Goal: Task Accomplishment & Management: Complete application form

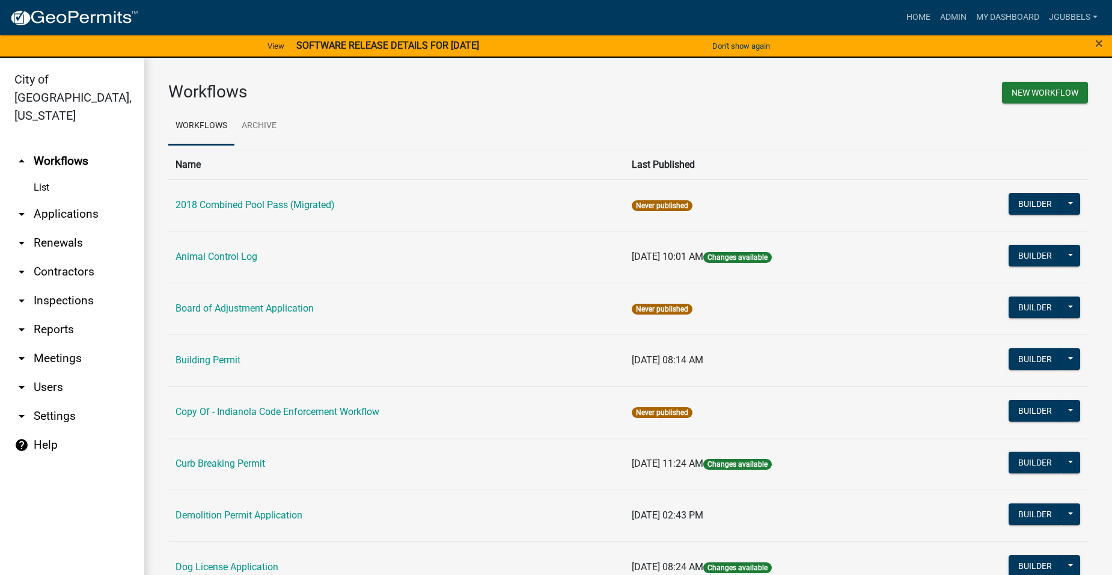
click at [226, 357] on link "Building Permit" at bounding box center [208, 359] width 65 height 11
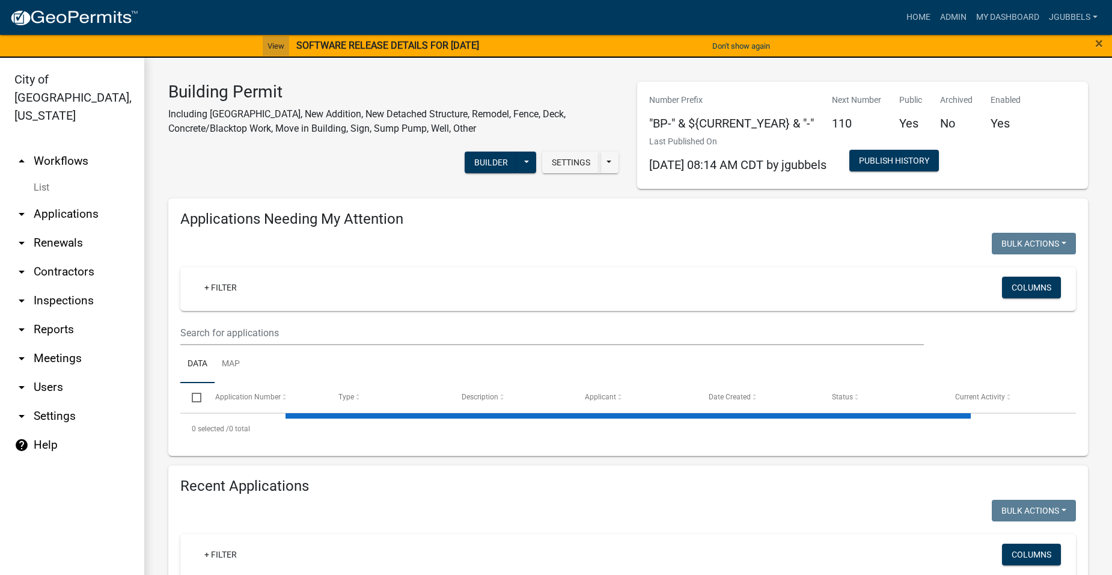
click at [267, 42] on link "View" at bounding box center [276, 46] width 26 height 20
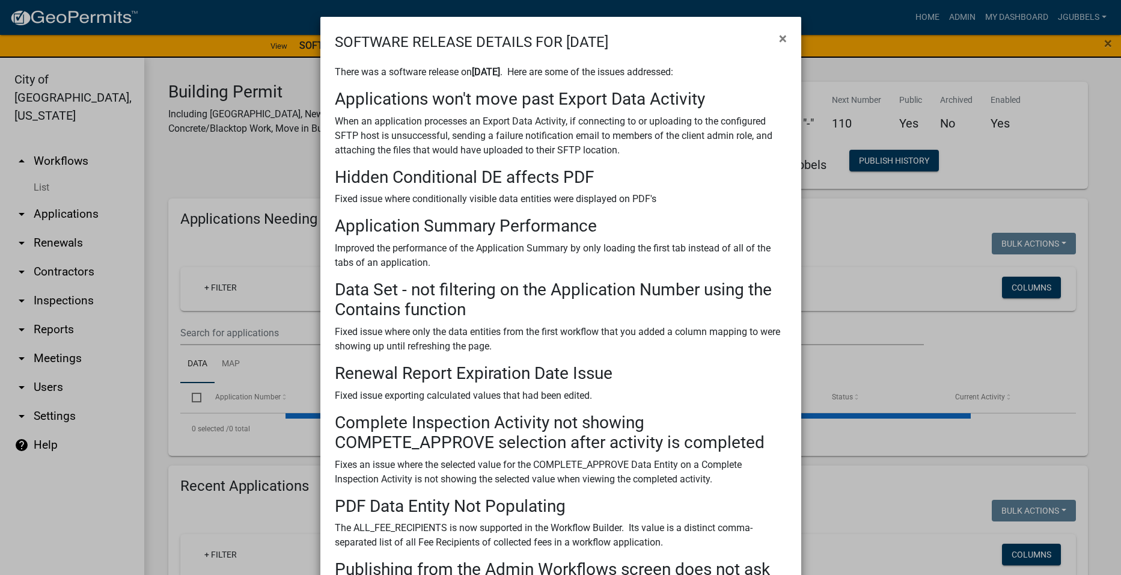
select select "2: 50"
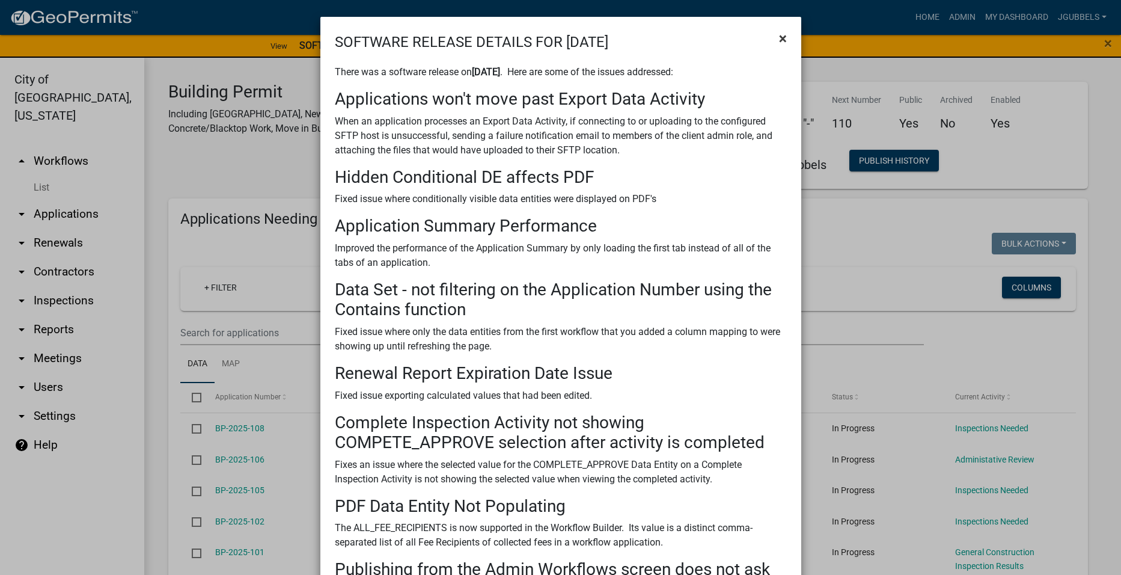
click at [773, 32] on button "×" at bounding box center [783, 39] width 27 height 34
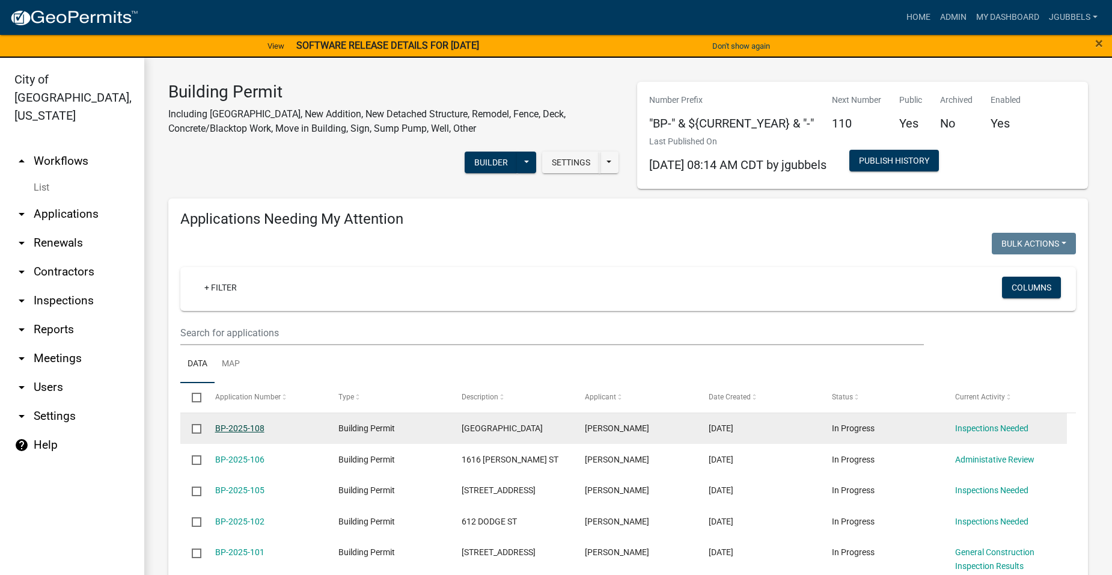
click at [250, 432] on link "BP-2025-108" at bounding box center [239, 428] width 49 height 10
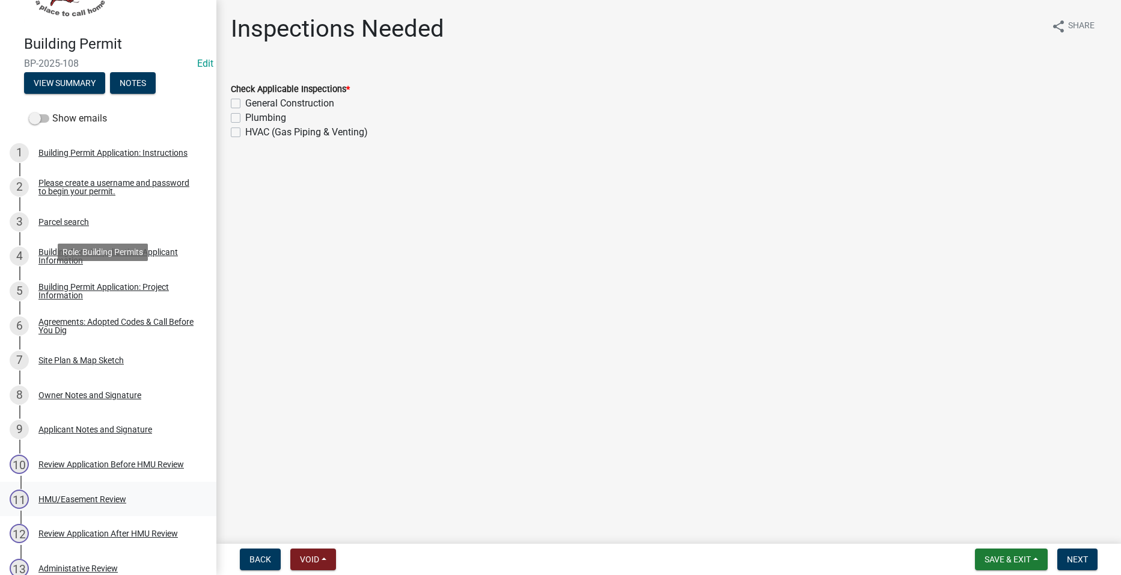
scroll to position [301, 0]
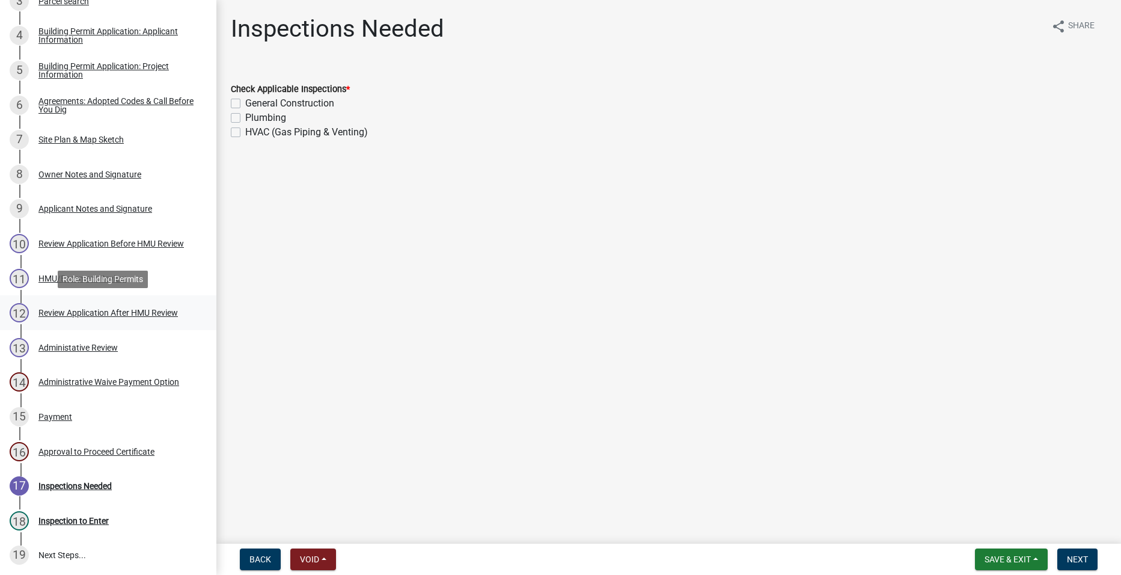
click at [128, 316] on div "Review Application After HMU Review" at bounding box center [107, 312] width 139 height 8
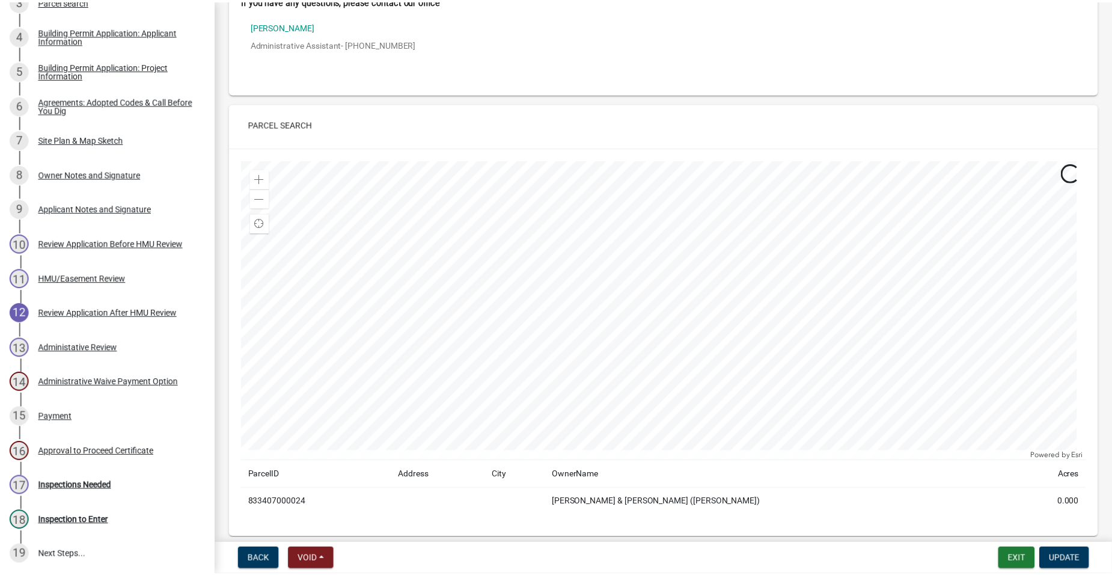
scroll to position [361, 0]
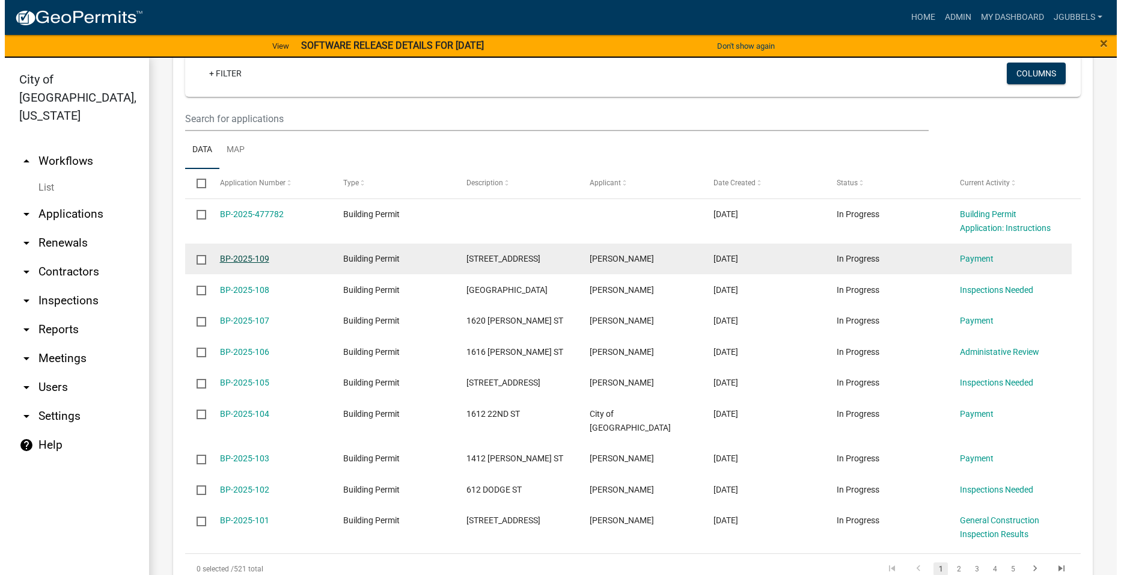
scroll to position [2153, 0]
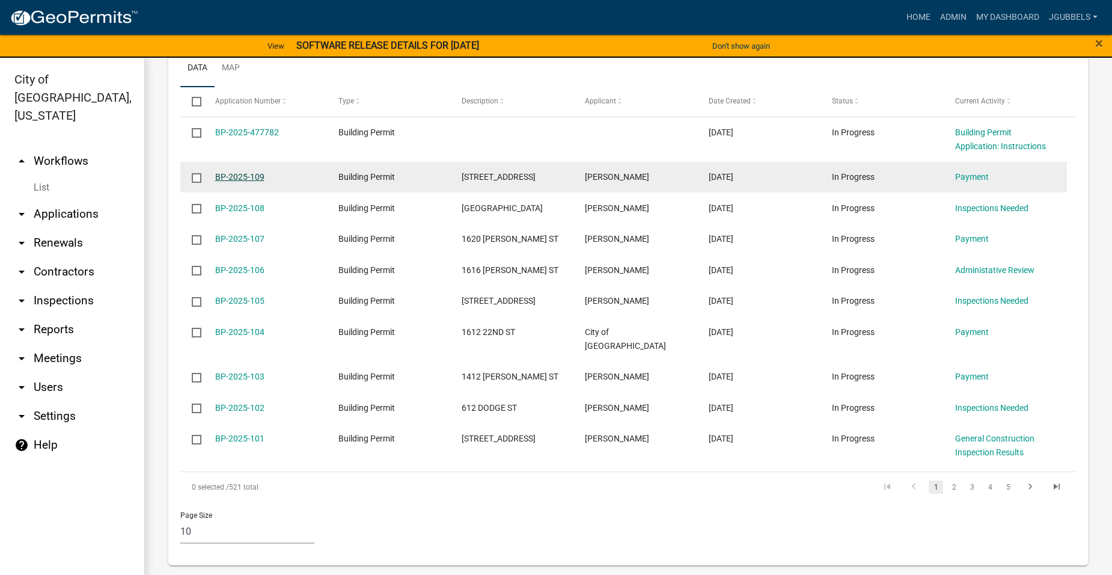
select select "2: 50"
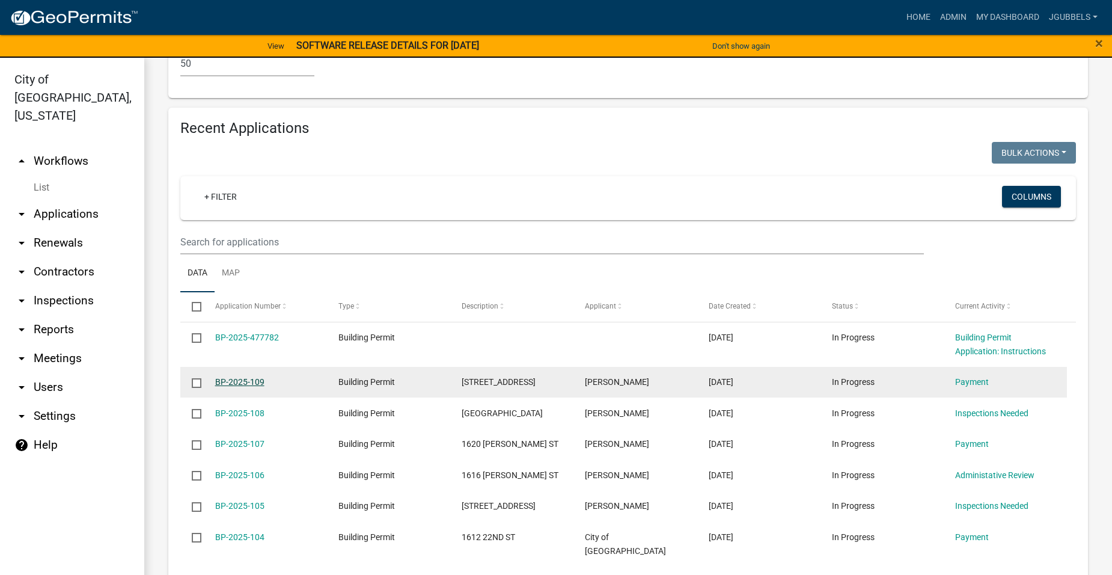
click at [230, 377] on link "BP-2025-109" at bounding box center [239, 382] width 49 height 10
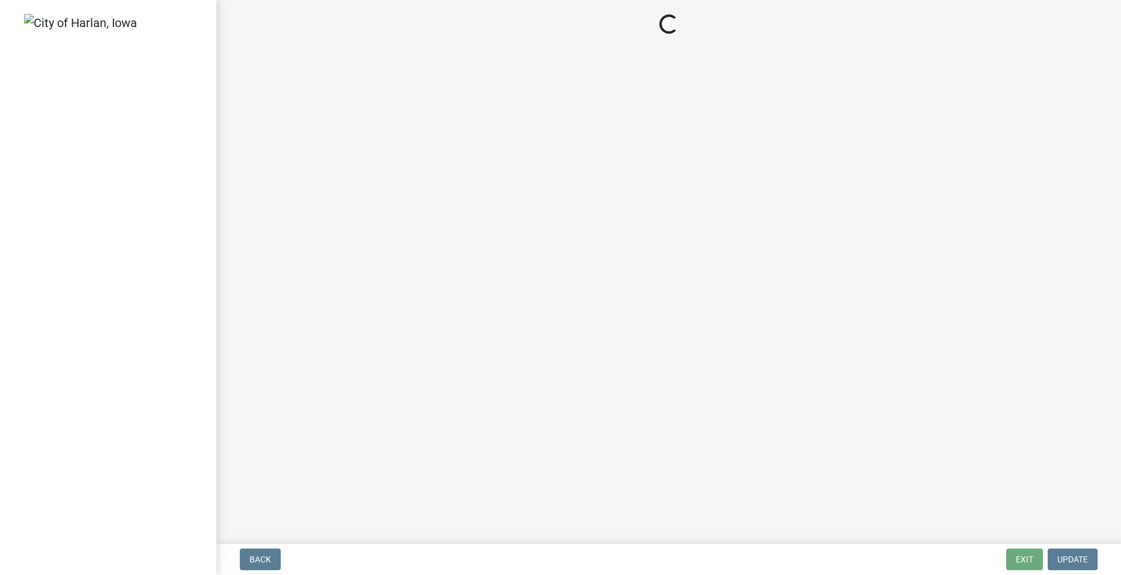
select select "3: 3"
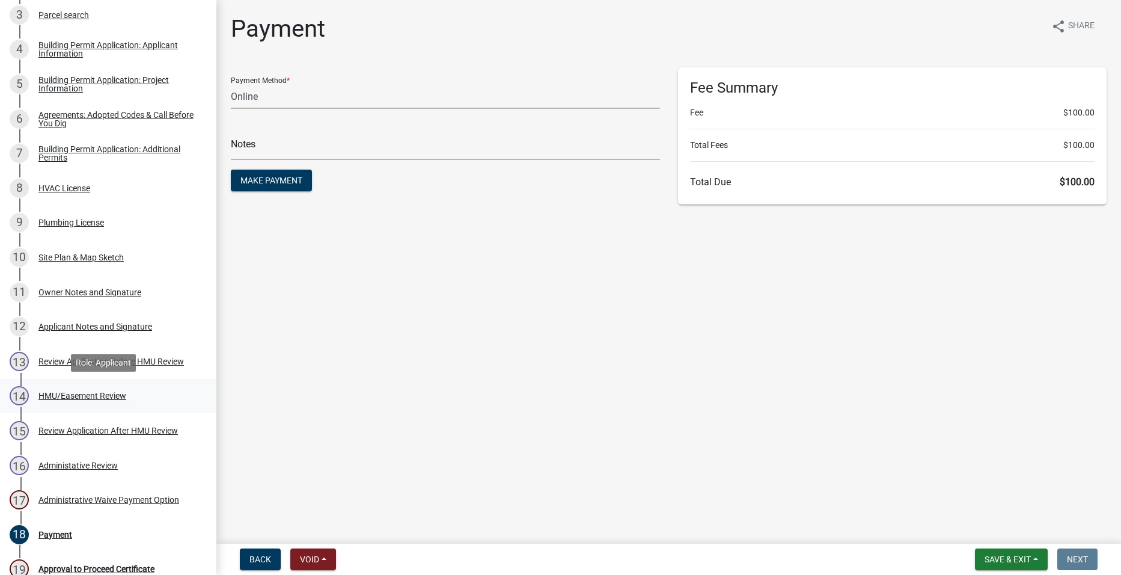
scroll to position [301, 0]
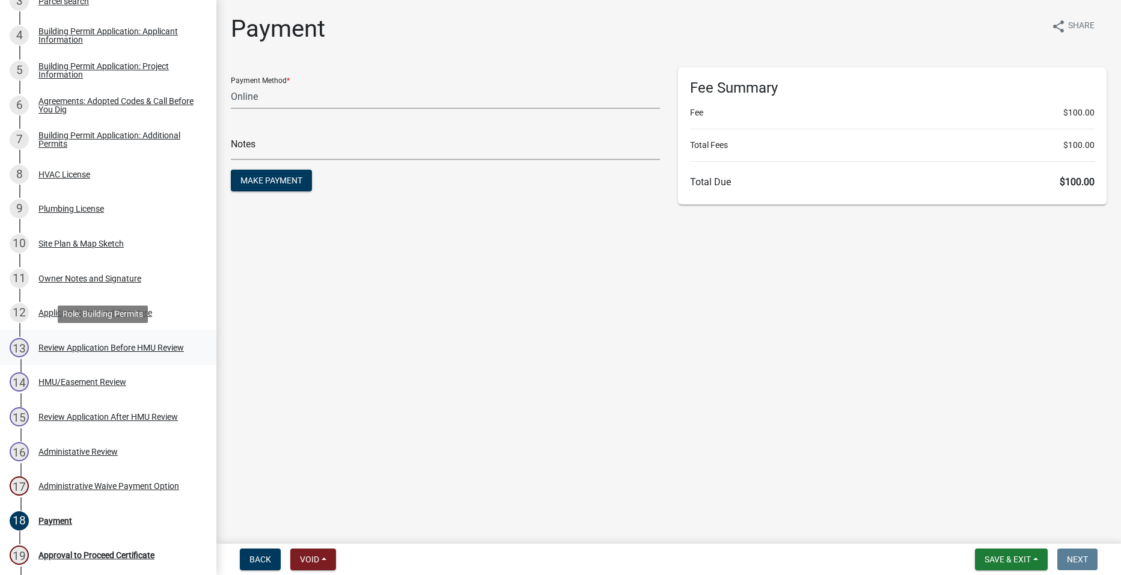
click at [145, 351] on div "Review Application Before HMU Review" at bounding box center [110, 347] width 145 height 8
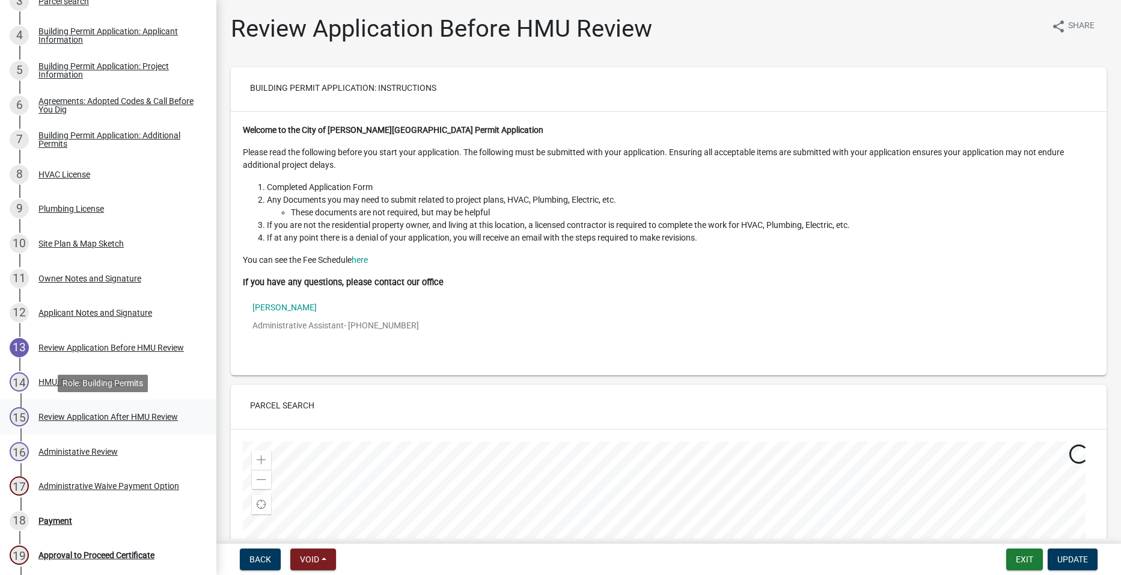
click at [171, 413] on div "Review Application After HMU Review" at bounding box center [107, 416] width 139 height 8
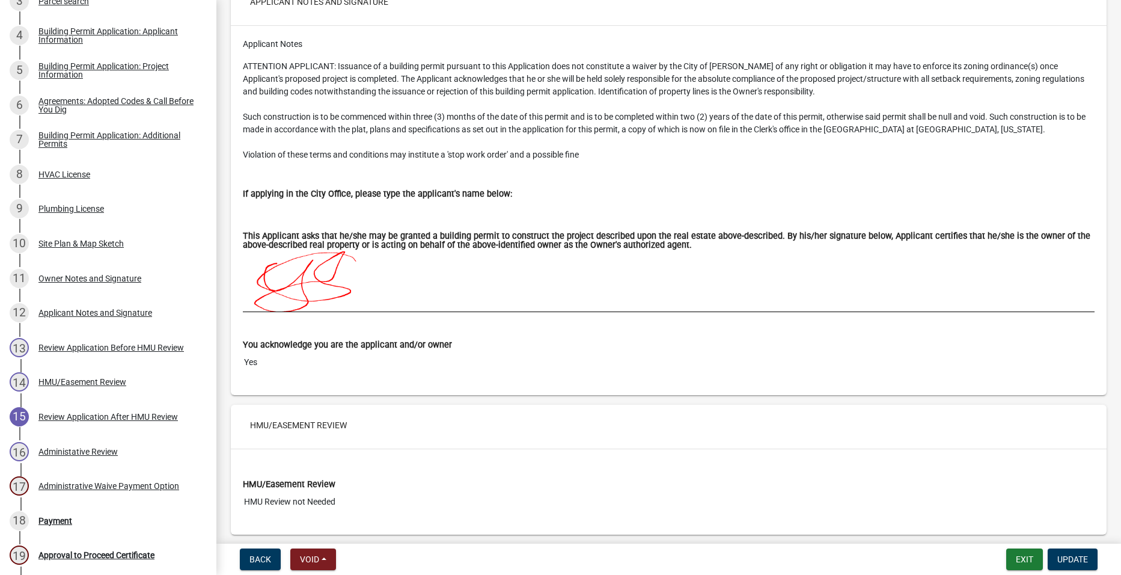
scroll to position [6957, 0]
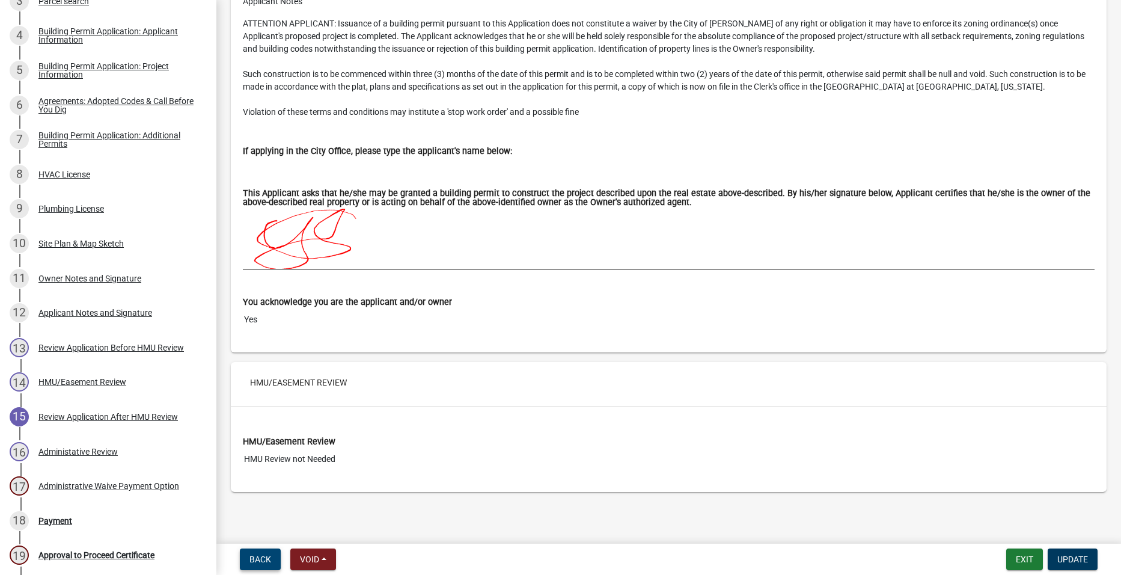
click at [259, 565] on button "Back" at bounding box center [260, 559] width 41 height 22
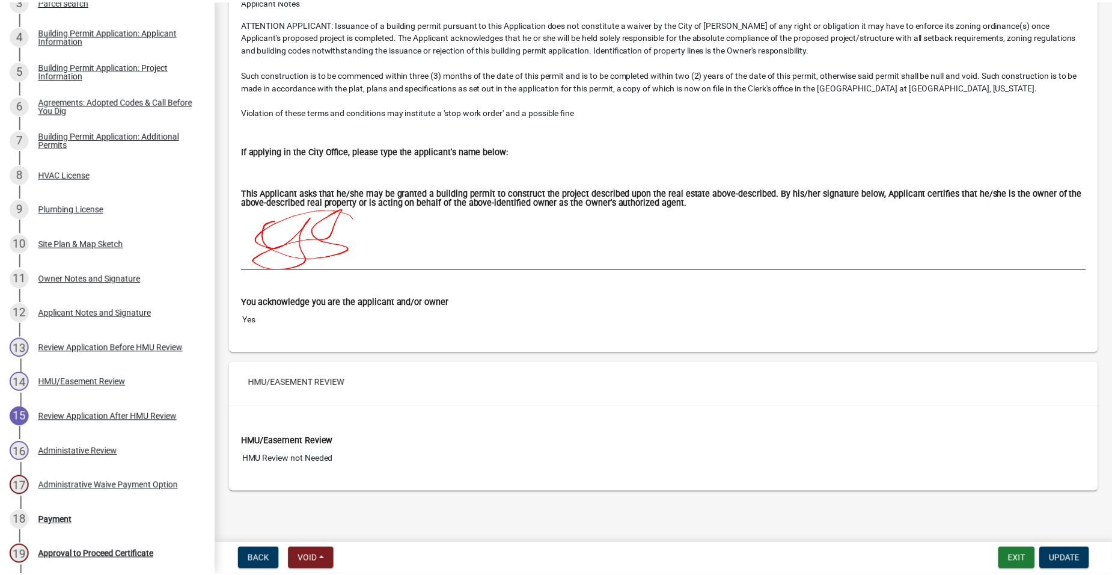
scroll to position [0, 0]
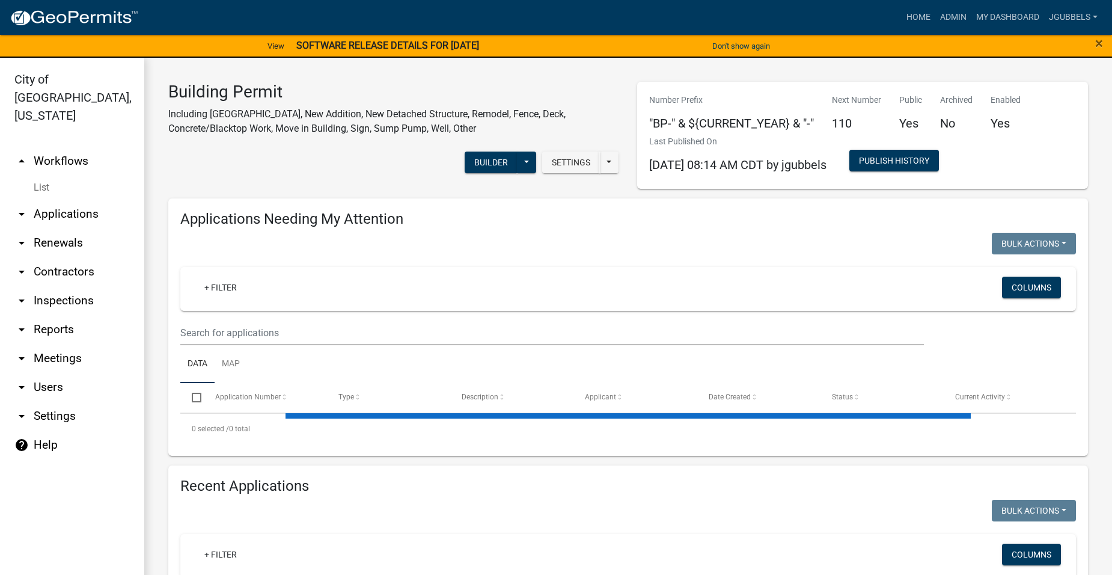
select select "2: 50"
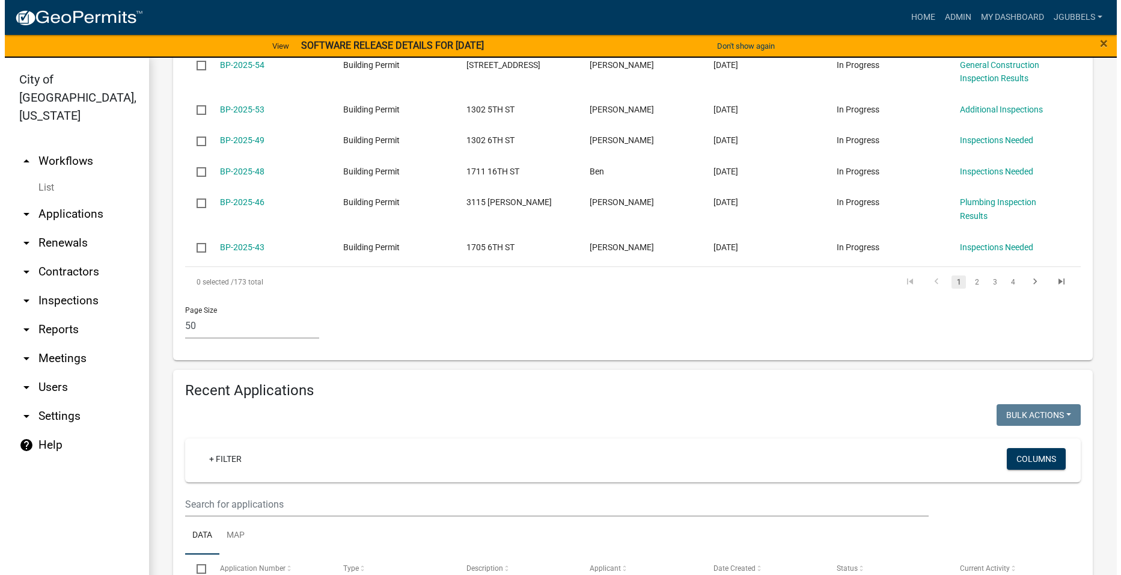
scroll to position [2104, 0]
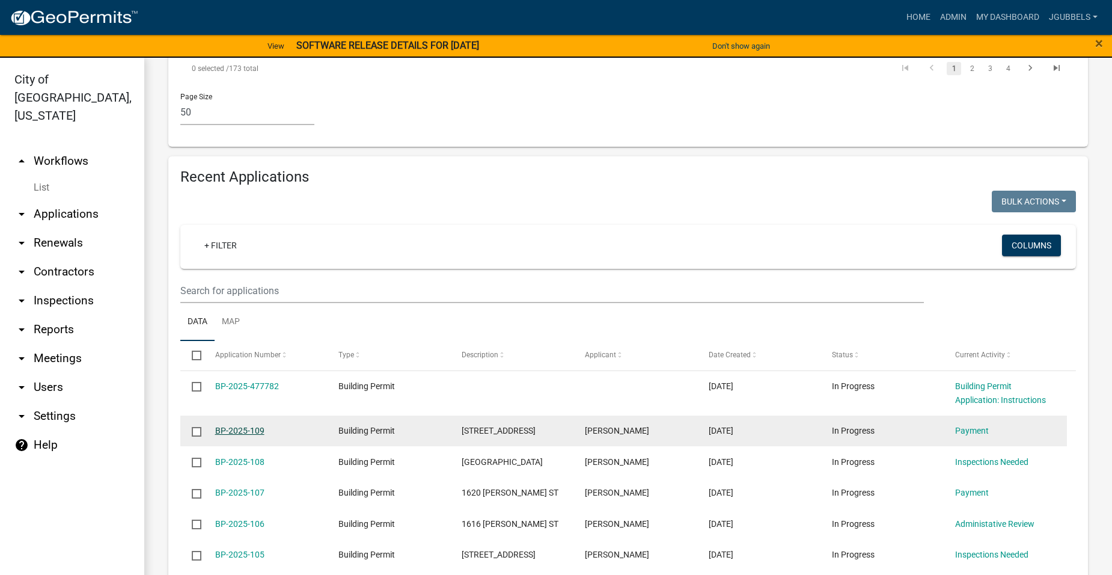
click at [258, 426] on link "BP-2025-109" at bounding box center [239, 431] width 49 height 10
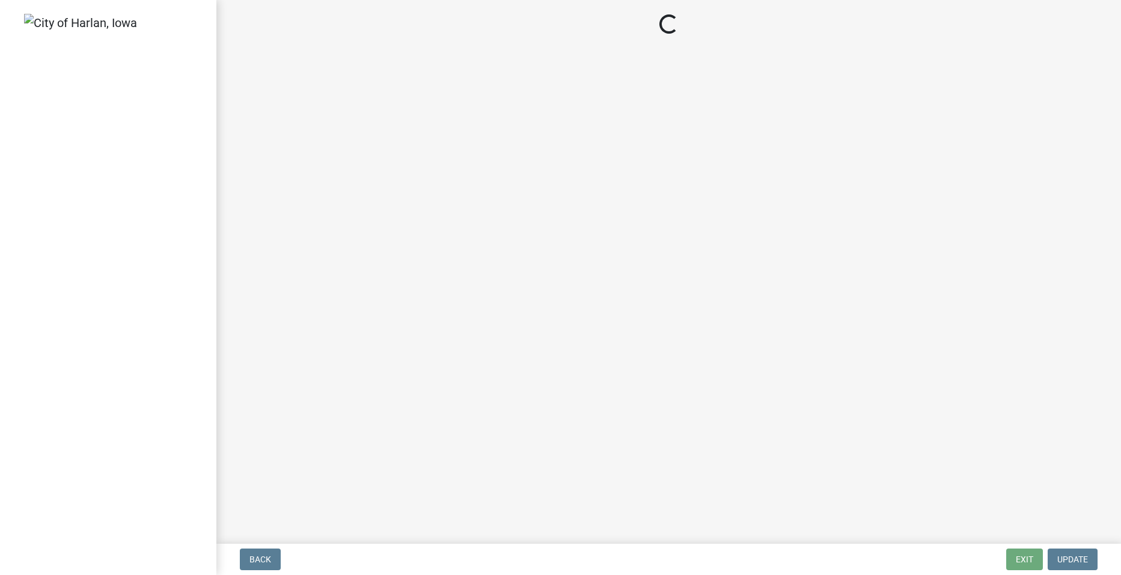
select select "3: 3"
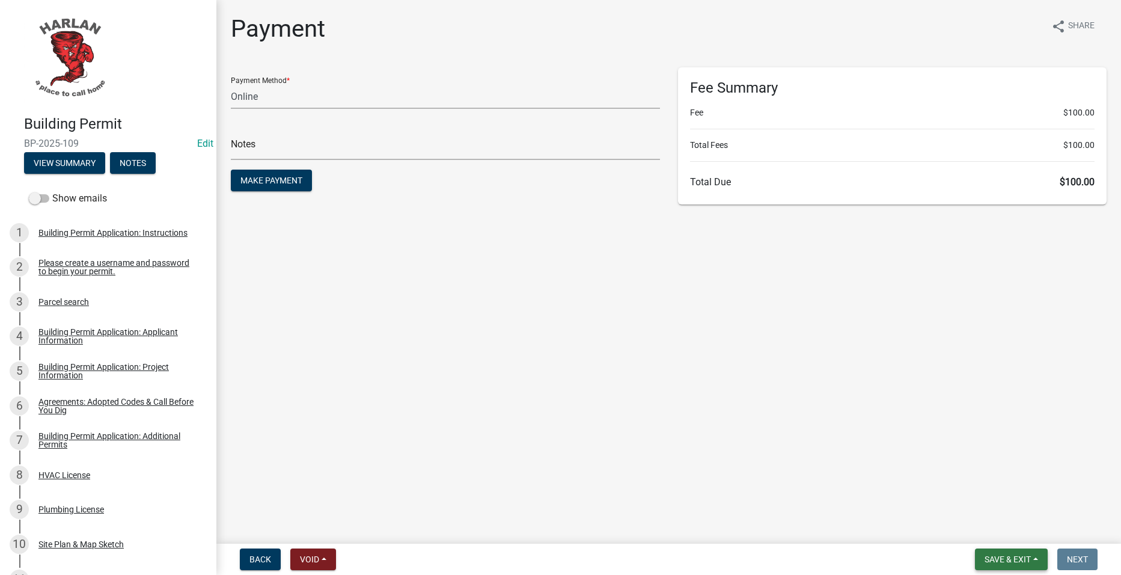
click at [998, 563] on span "Save & Exit" at bounding box center [1008, 559] width 46 height 10
click at [984, 530] on button "Save & Exit" at bounding box center [1000, 527] width 96 height 29
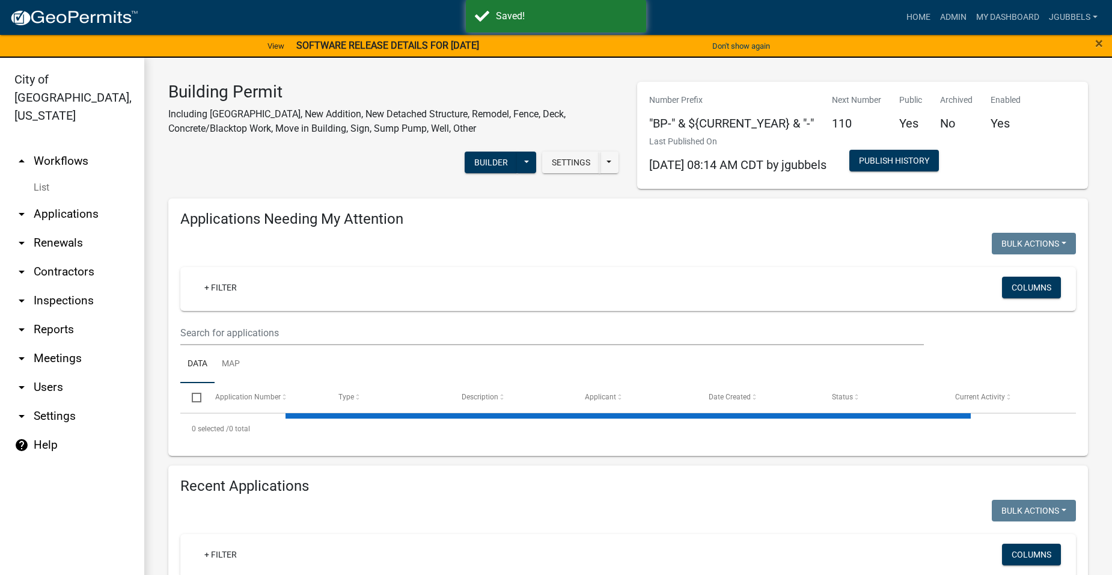
select select "2: 50"
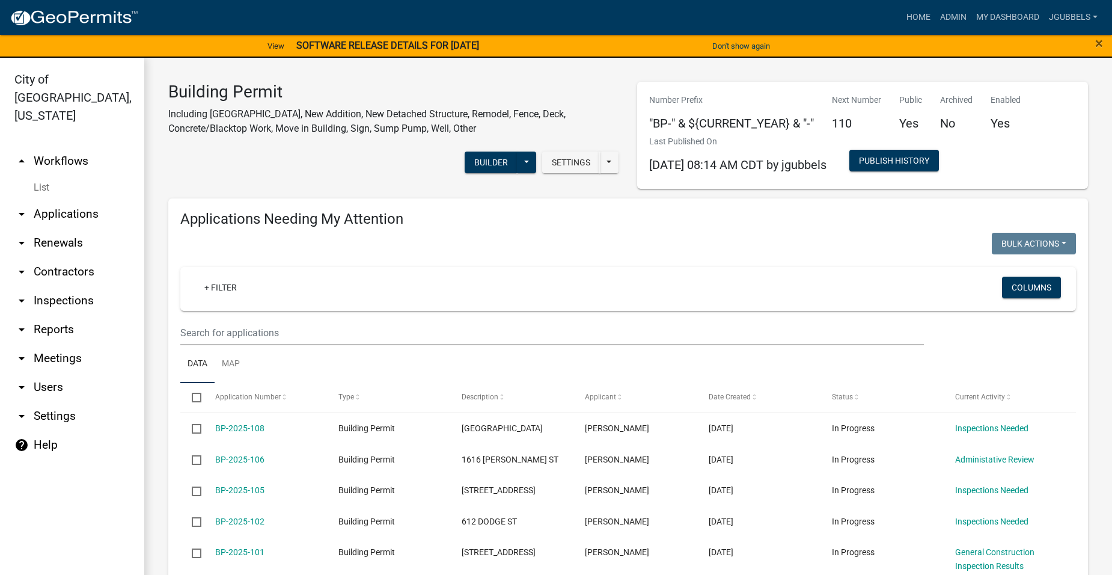
click at [729, 34] on nav "Toggle drawer menu more_horiz Home Admin My Dashboard jgubbels Admin Account Lo…" at bounding box center [556, 17] width 1112 height 35
click at [729, 36] on button "Don't show again" at bounding box center [741, 46] width 67 height 20
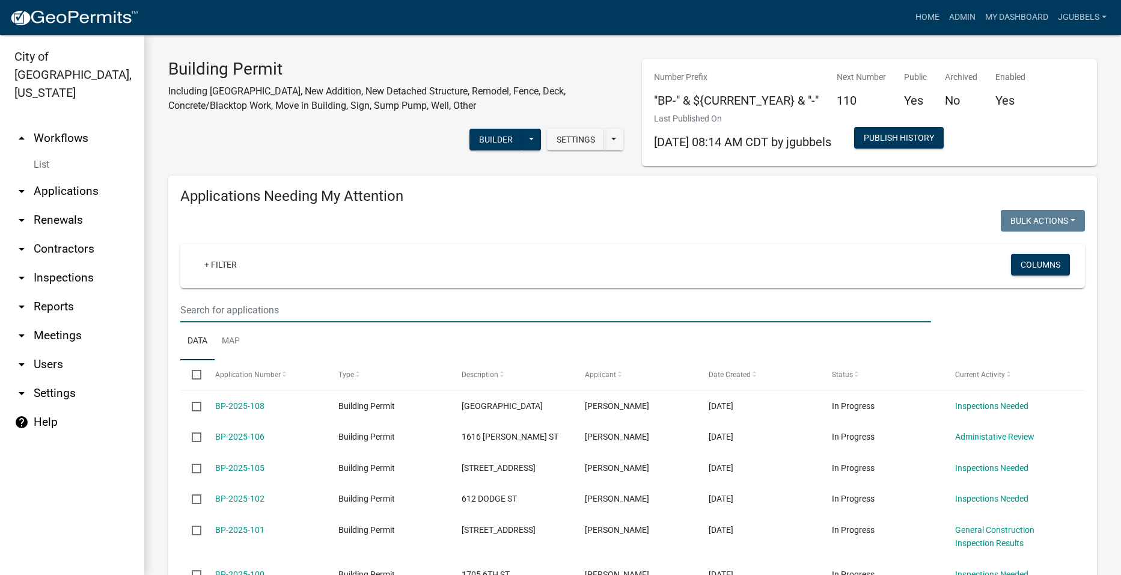
click at [362, 313] on input "text" at bounding box center [555, 310] width 751 height 25
type input "506 pine"
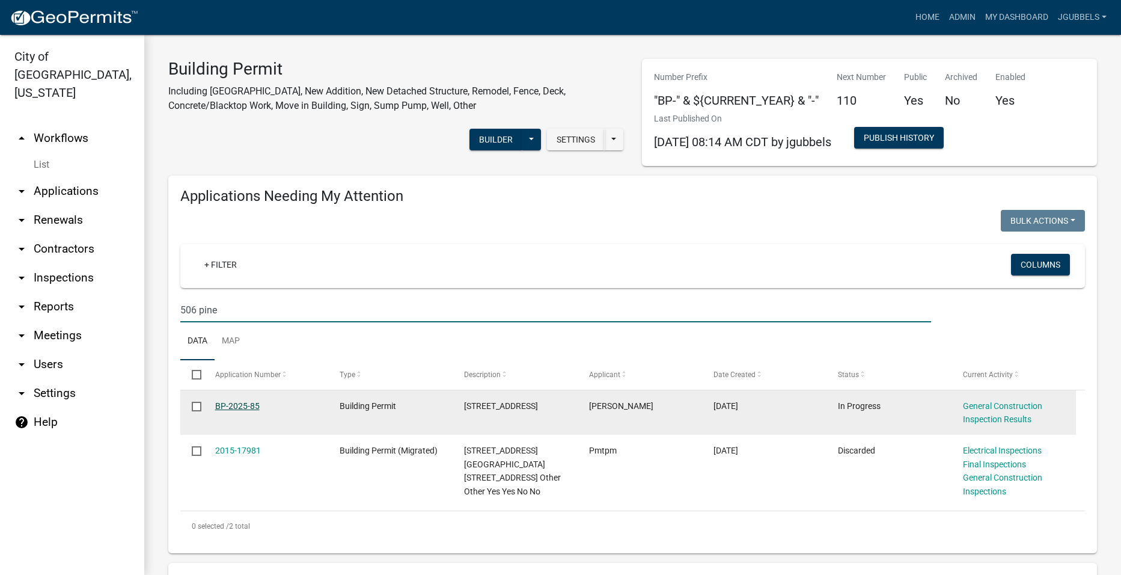
click at [243, 401] on link "BP-2025-85" at bounding box center [237, 406] width 44 height 10
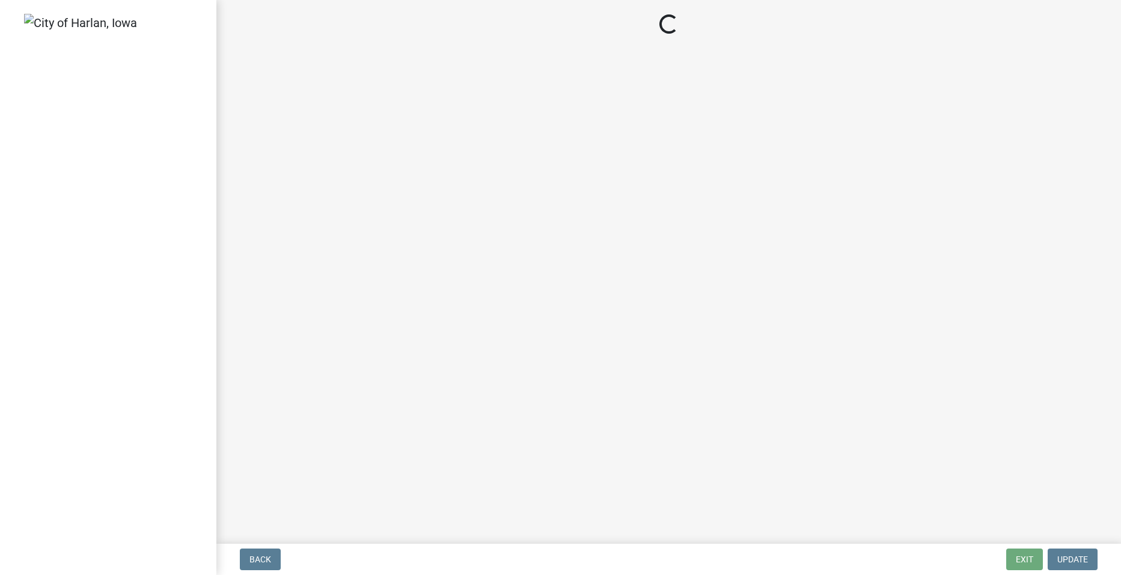
select select "9c99f77a-1874-4f80-be31-8dfd52d7bf45"
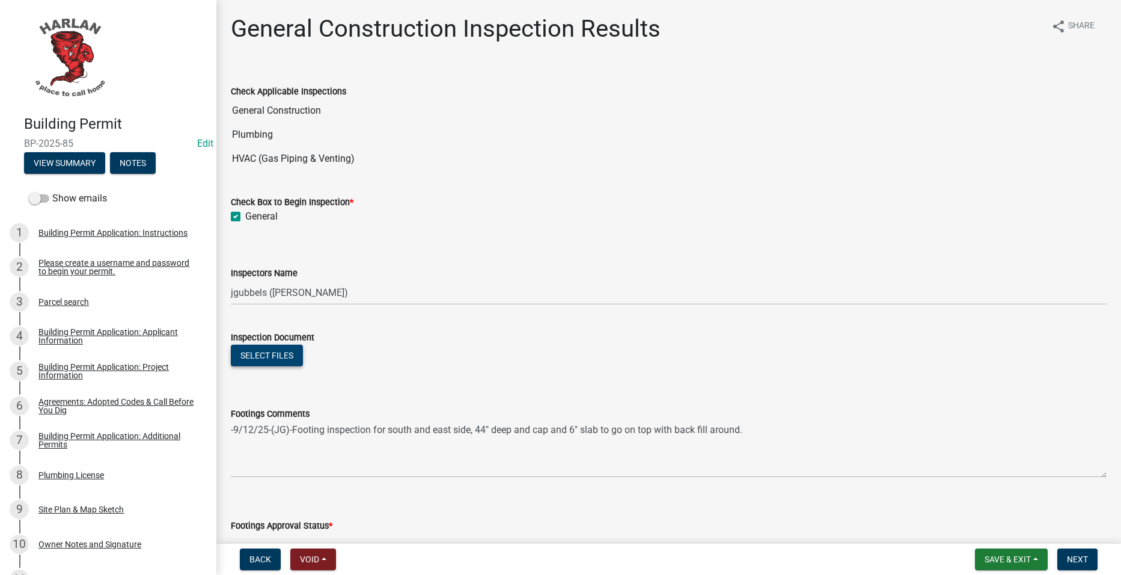
click at [298, 349] on button "Select files" at bounding box center [267, 355] width 72 height 22
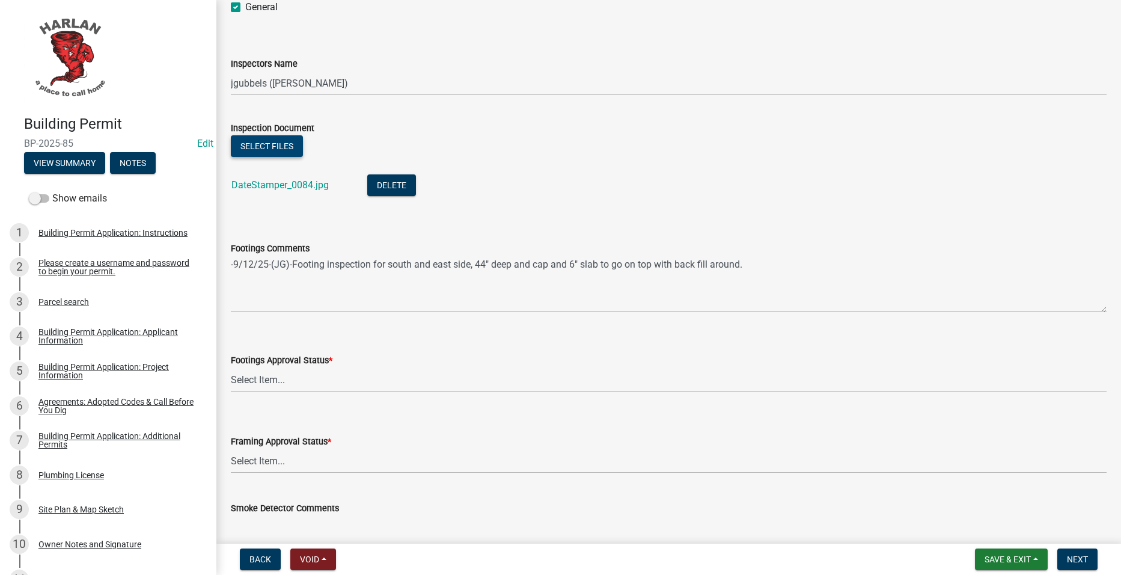
scroll to position [421, 0]
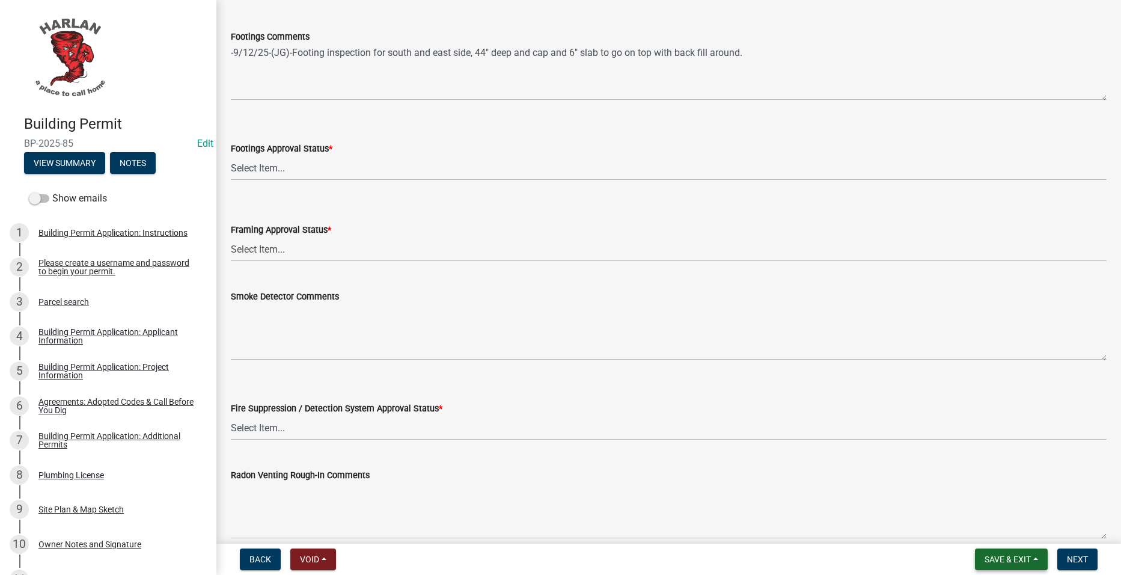
click at [1018, 560] on span "Save & Exit" at bounding box center [1008, 559] width 46 height 10
click at [1003, 537] on button "Save & Exit" at bounding box center [1000, 527] width 96 height 29
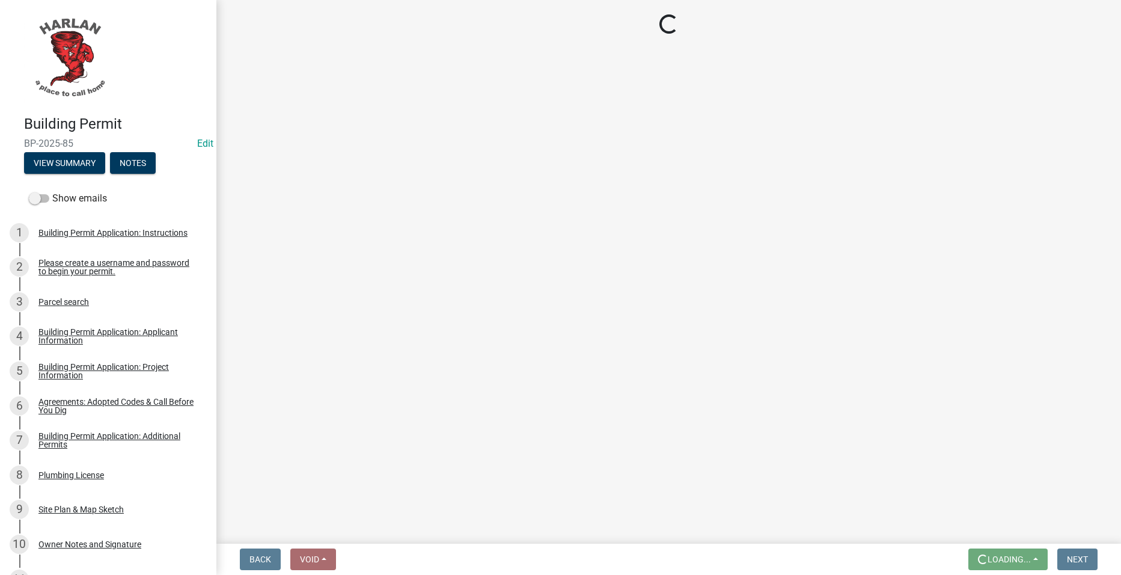
scroll to position [0, 0]
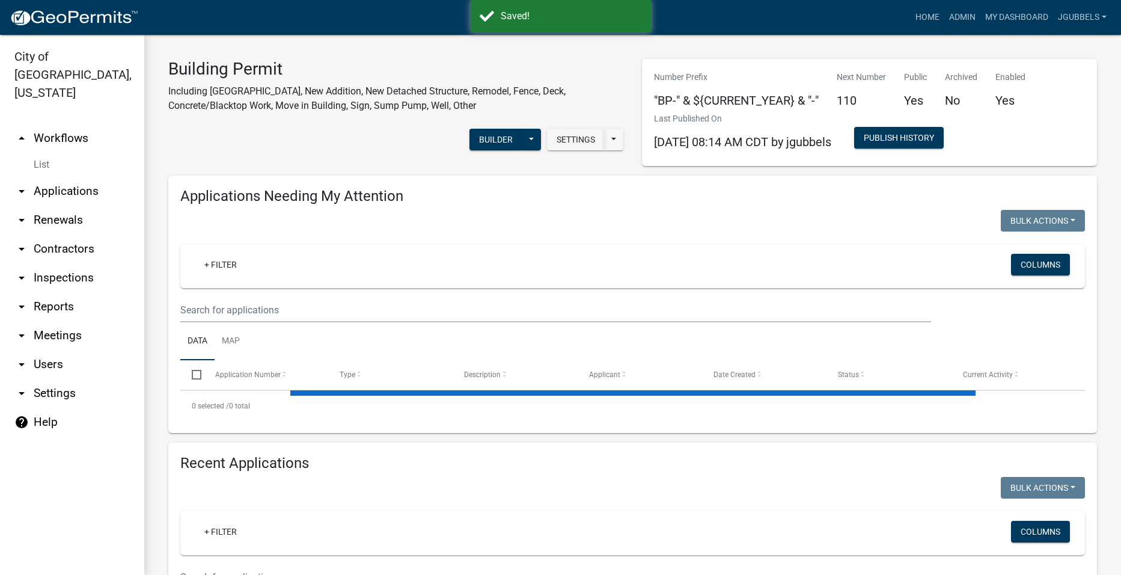
select select "2: 50"
